Goal: Check status: Check status

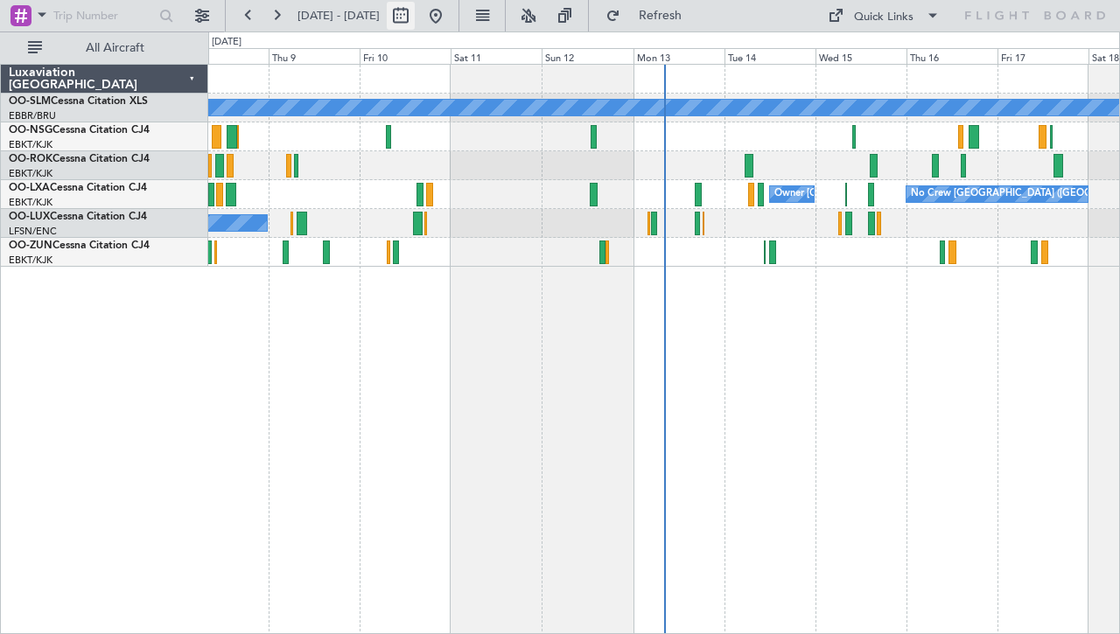
click at [415, 17] on button at bounding box center [401, 16] width 28 height 28
select select "10"
select select "2025"
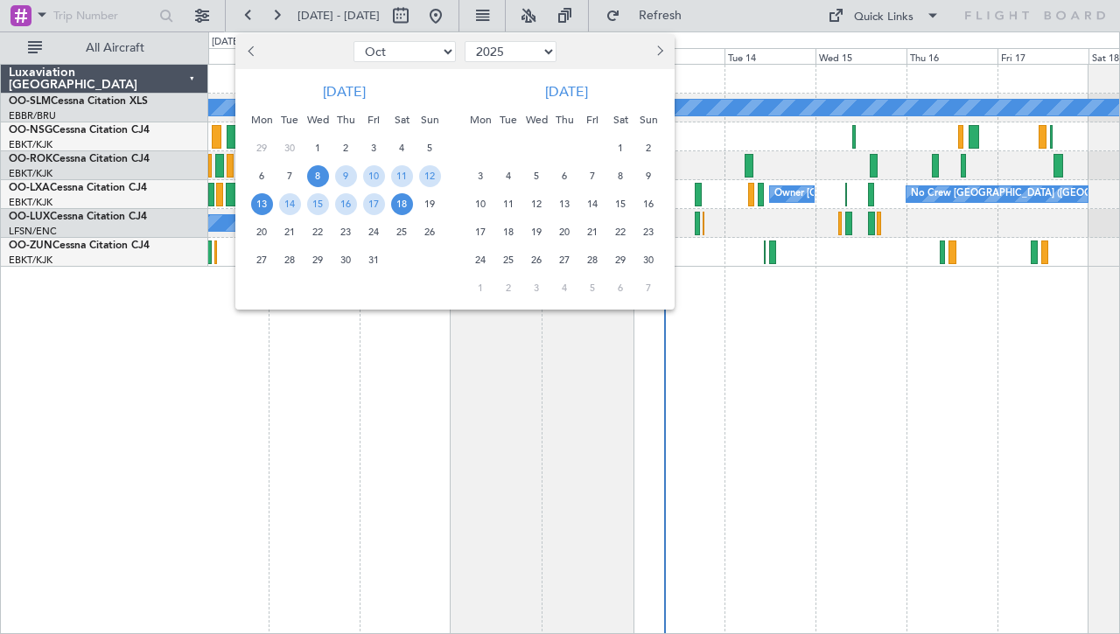
click at [269, 205] on span "13" at bounding box center [262, 204] width 22 height 22
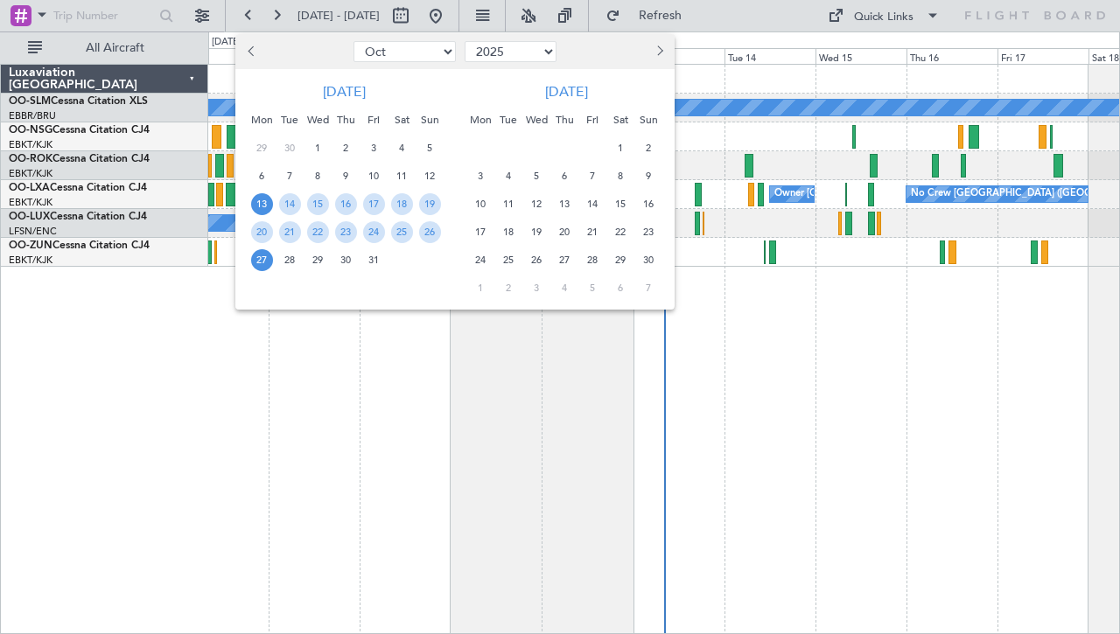
click at [268, 256] on span "27" at bounding box center [262, 260] width 22 height 22
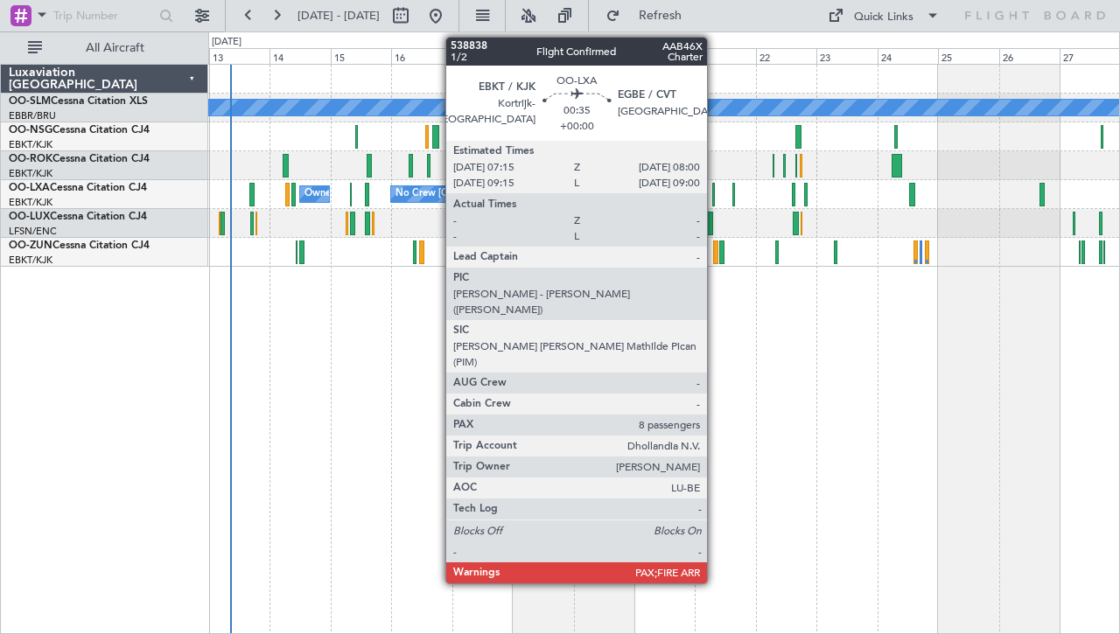
click at [715, 196] on div at bounding box center [713, 195] width 3 height 24
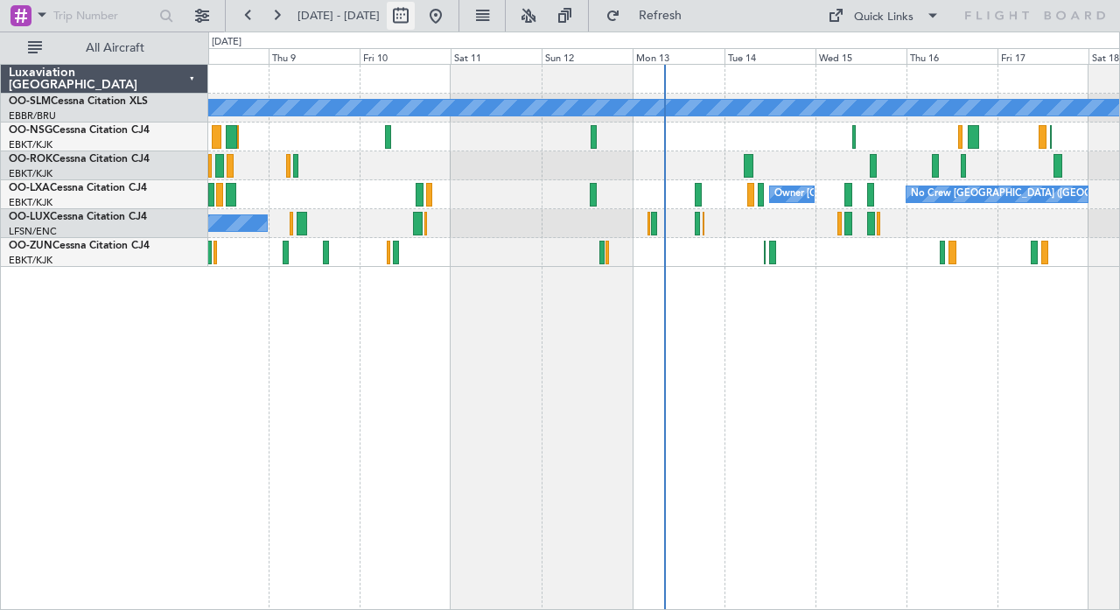
click at [415, 19] on button at bounding box center [401, 16] width 28 height 28
select select "10"
select select "2025"
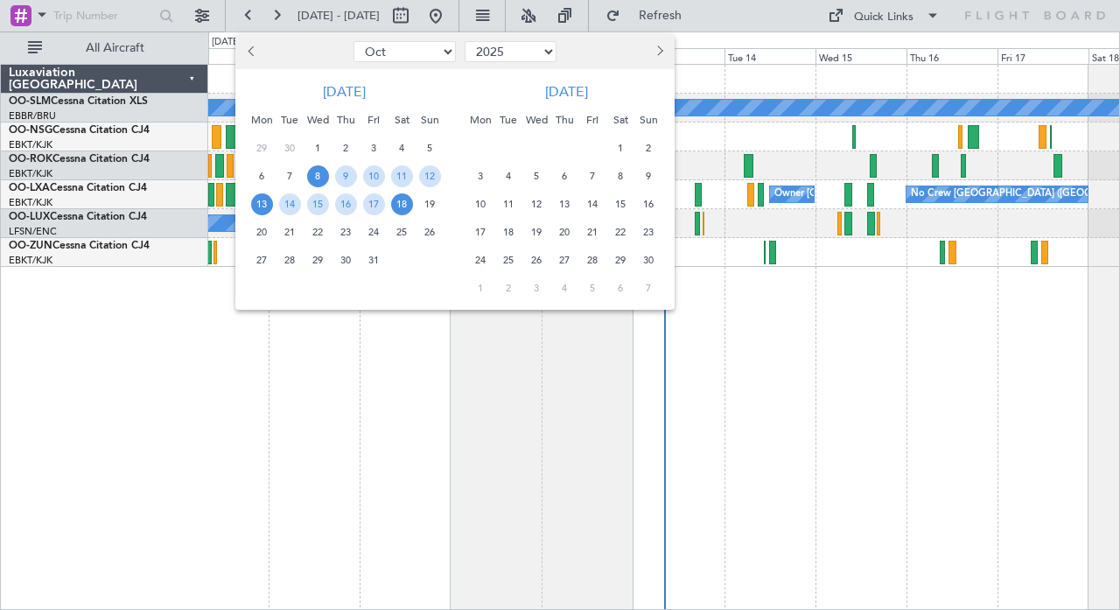
click at [258, 203] on span "13" at bounding box center [262, 204] width 22 height 22
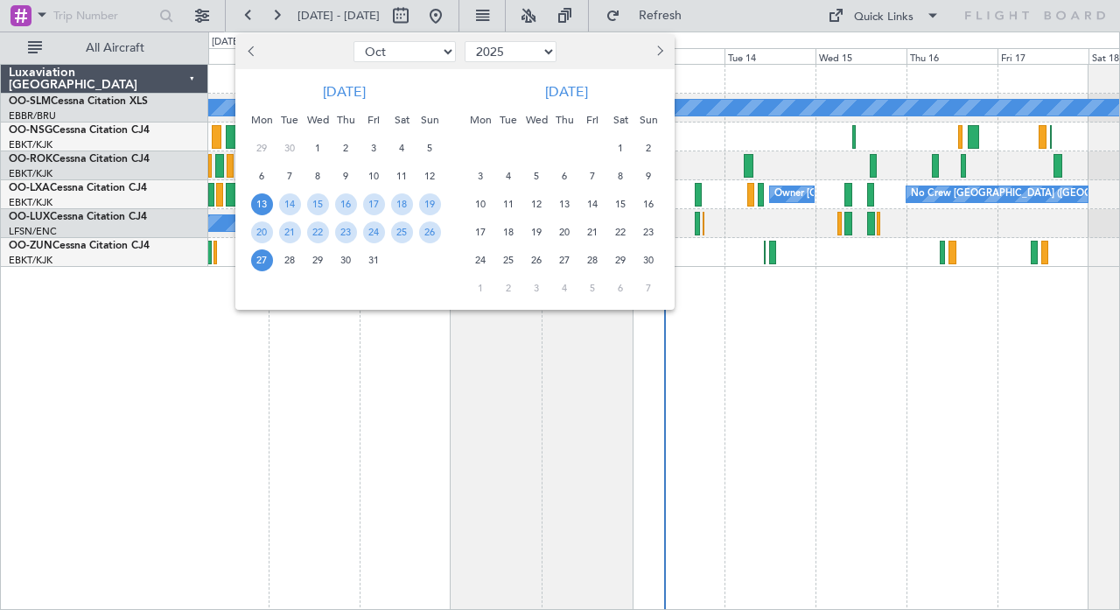
click at [263, 260] on span "27" at bounding box center [262, 260] width 22 height 22
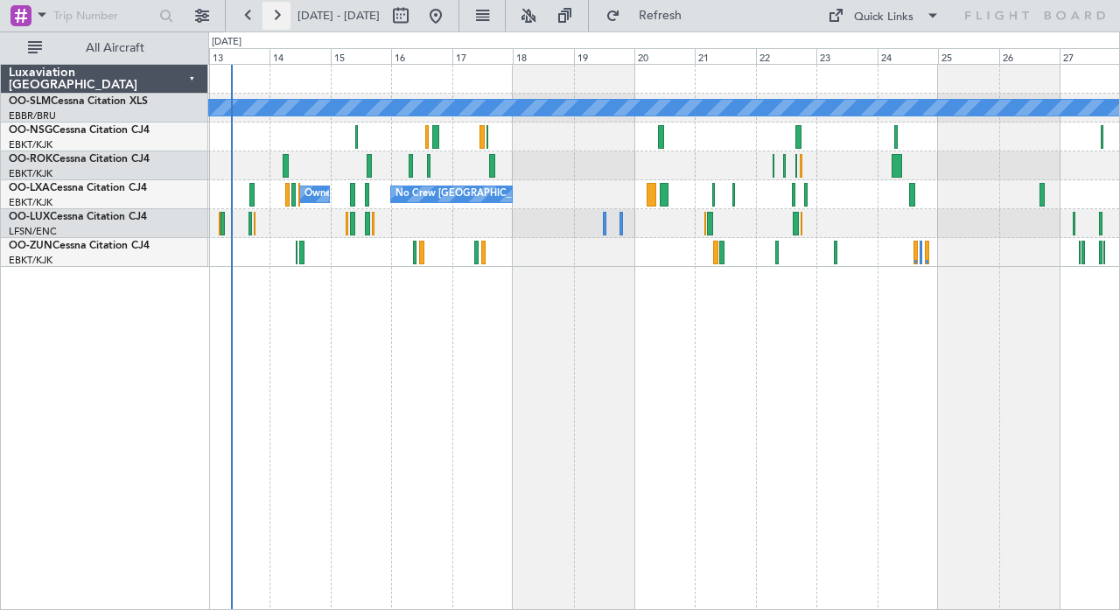
click at [273, 12] on button at bounding box center [277, 16] width 28 height 28
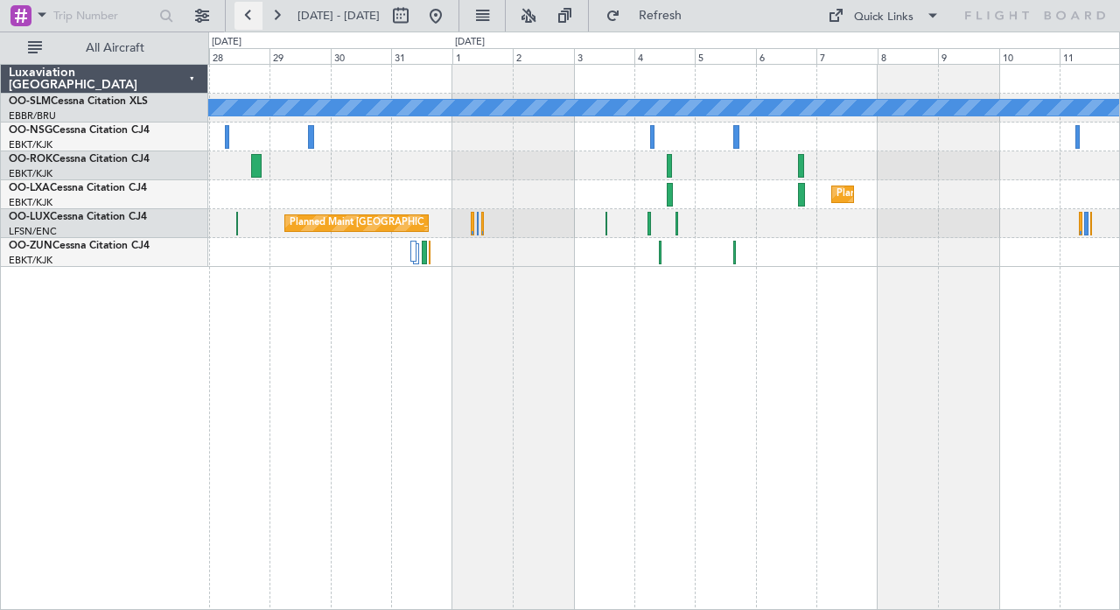
click at [253, 18] on button at bounding box center [249, 16] width 28 height 28
